Goal: Task Accomplishment & Management: Manage account settings

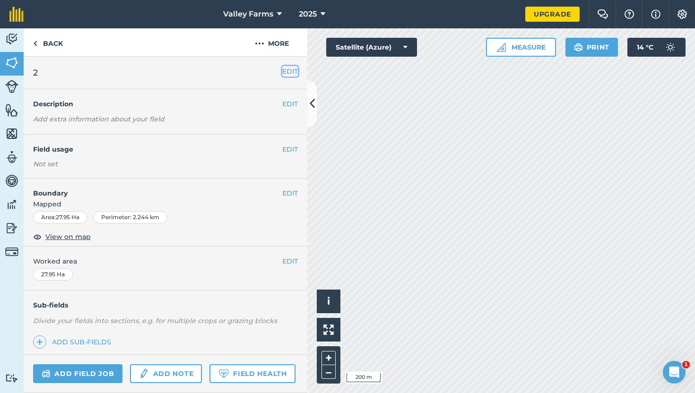
click at [292, 70] on button "EDIT" at bounding box center [290, 71] width 16 height 10
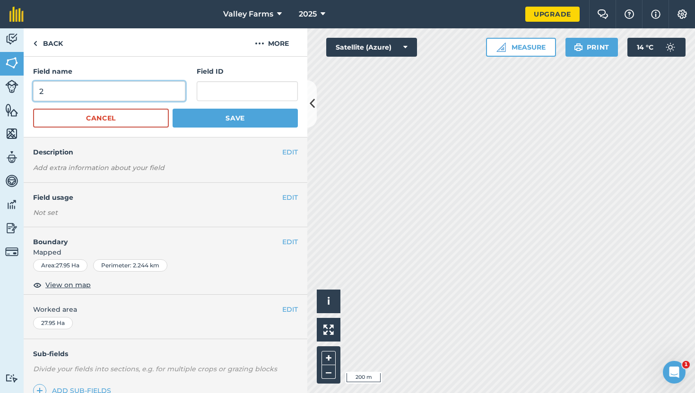
click at [70, 91] on input "2" at bounding box center [109, 91] width 152 height 20
type input "[GEOGRAPHIC_DATA]"
click at [198, 118] on button "Save" at bounding box center [235, 118] width 125 height 19
